Goal: Task Accomplishment & Management: Manage account settings

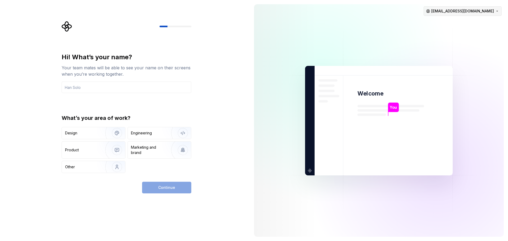
click at [481, 13] on html "Hi! What’s your name? Your team mates will be able to see your name on their sc…" at bounding box center [254, 120] width 508 height 241
click at [466, 34] on div "Delete account" at bounding box center [480, 33] width 50 height 5
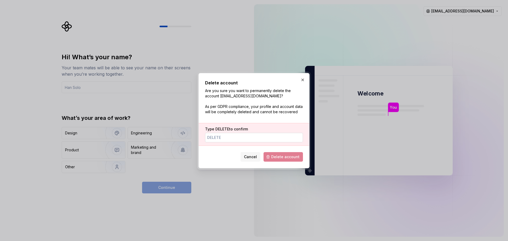
click at [233, 138] on input "Type DELETE to confirm" at bounding box center [254, 138] width 98 height 10
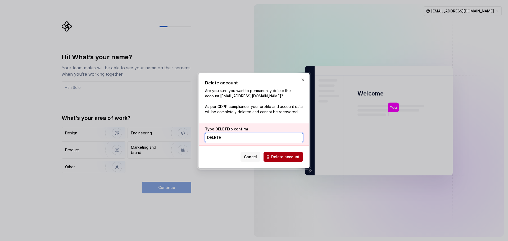
type input "DELETE"
click at [283, 159] on span "Delete account" at bounding box center [285, 156] width 28 height 5
